Goal: Navigation & Orientation: Find specific page/section

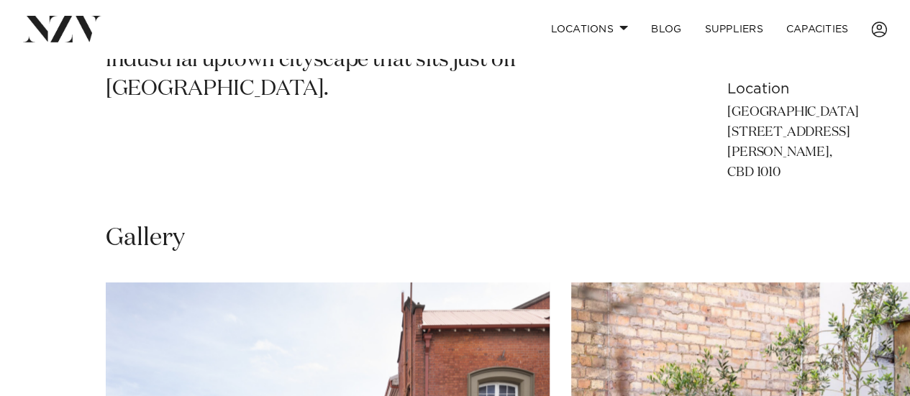
scroll to position [503, 0]
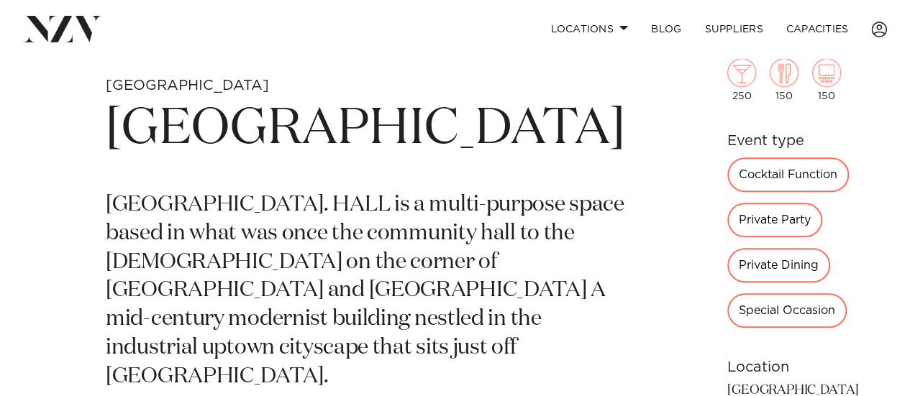
click at [746, 293] on div "Special Occasion" at bounding box center [786, 310] width 119 height 35
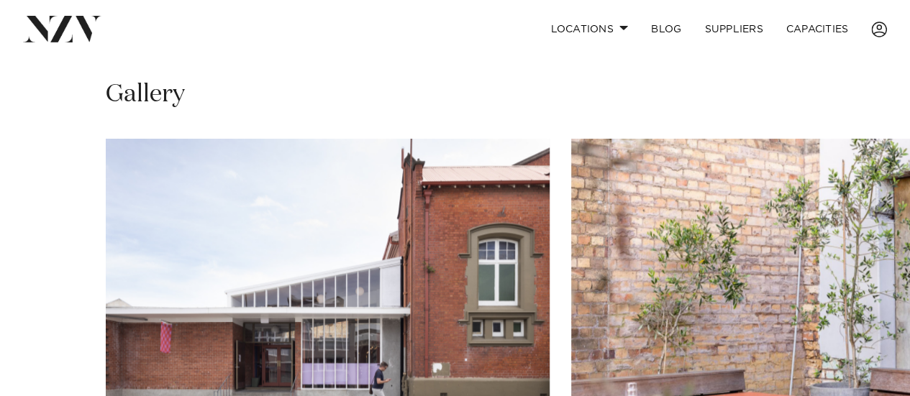
scroll to position [1223, 0]
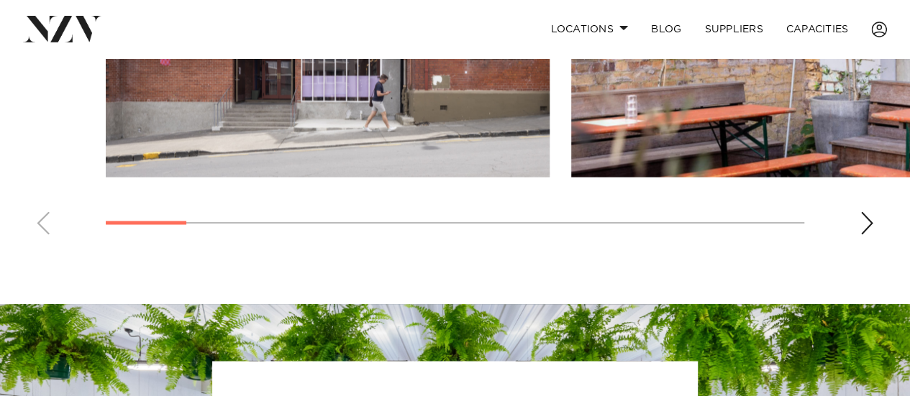
click at [858, 189] on swiper-container at bounding box center [455, 48] width 910 height 395
click at [861, 211] on div "Next slide" at bounding box center [866, 222] width 14 height 23
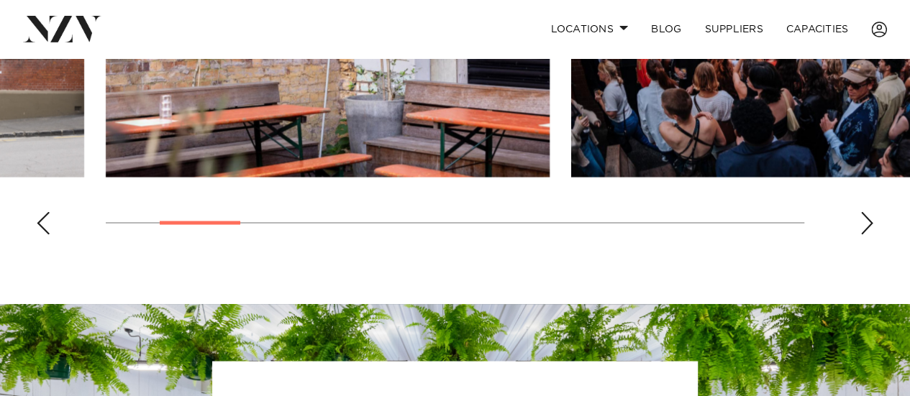
click at [859, 198] on swiper-container at bounding box center [455, 48] width 910 height 395
click at [860, 211] on div "Next slide" at bounding box center [866, 222] width 14 height 23
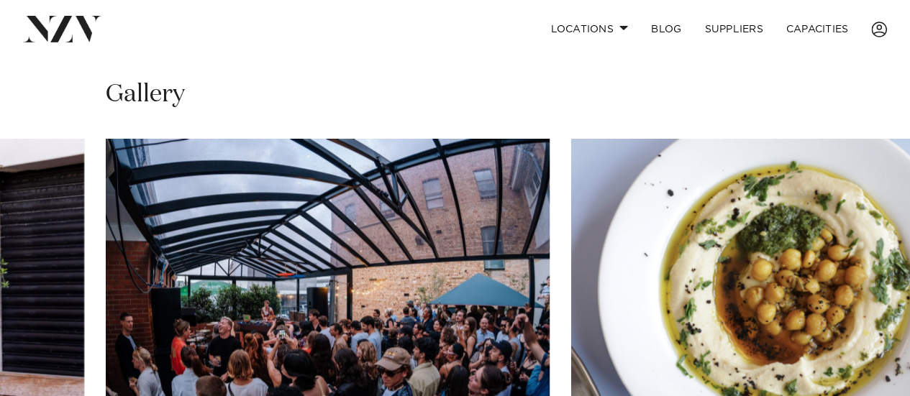
scroll to position [1151, 0]
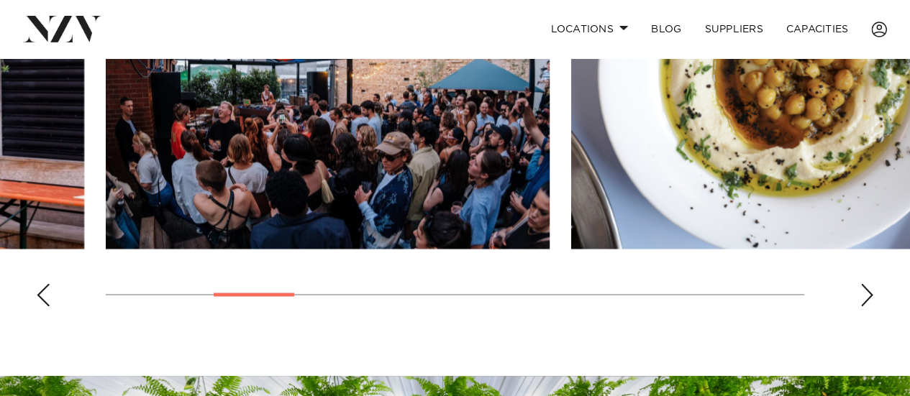
click at [860, 283] on div "Next slide" at bounding box center [866, 294] width 14 height 23
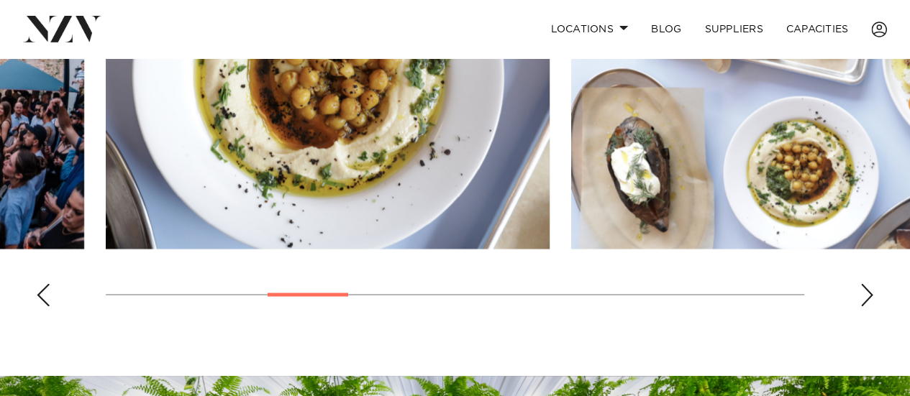
click at [860, 283] on div "Next slide" at bounding box center [866, 294] width 14 height 23
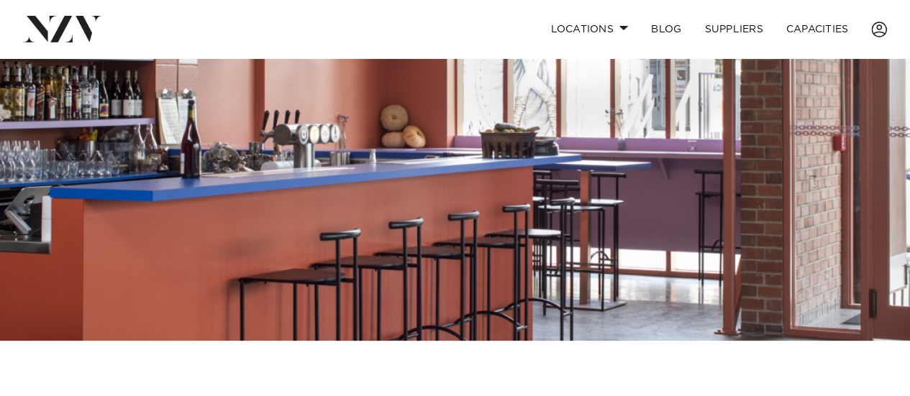
scroll to position [0, 0]
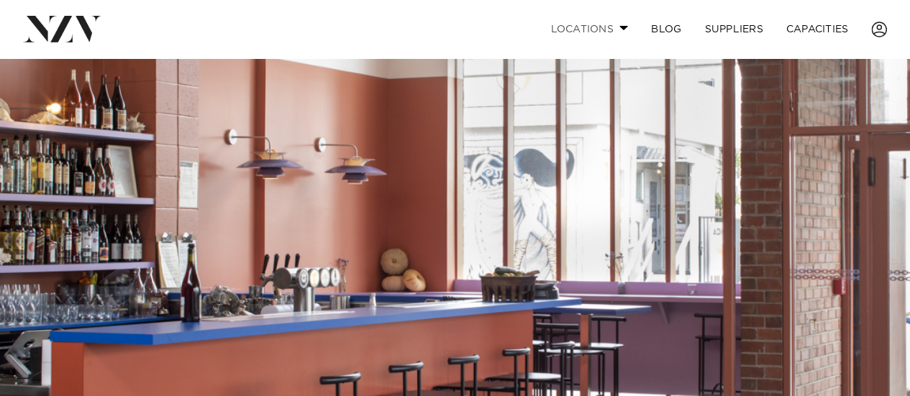
click at [614, 35] on link "Locations" at bounding box center [589, 29] width 101 height 31
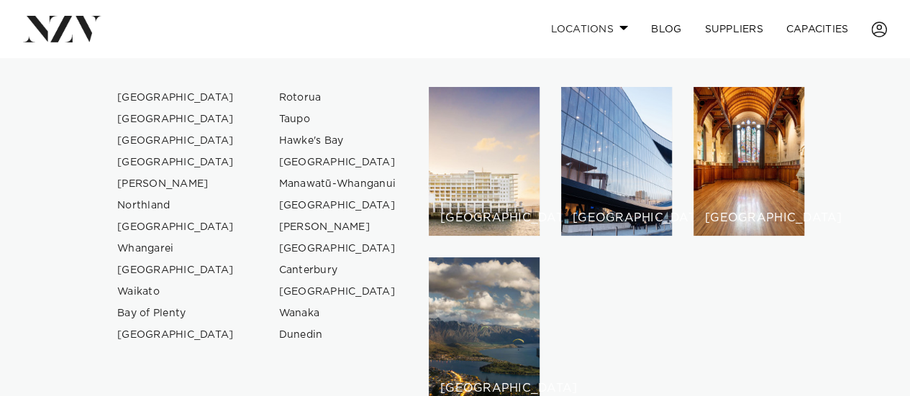
click at [614, 35] on link "Locations" at bounding box center [589, 29] width 101 height 31
